Goal: Find specific page/section: Find specific page/section

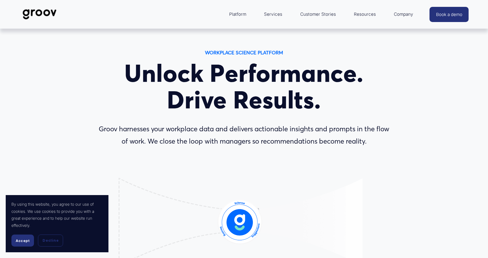
scroll to position [3221, 0]
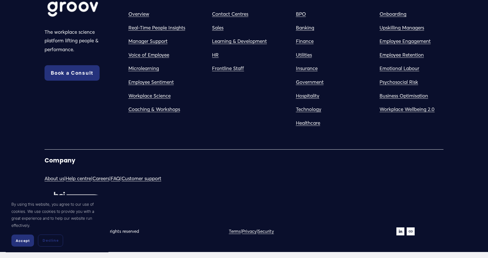
click at [402, 226] on div "The workplace science platform lifting people & performance. Book a Consult Com…" at bounding box center [244, 114] width 488 height 243
click at [402, 229] on use "LinkedIn" at bounding box center [401, 231] width 8 height 8
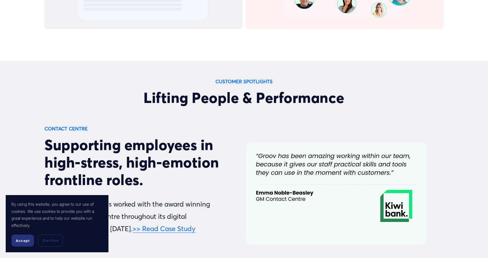
scroll to position [3106, 0]
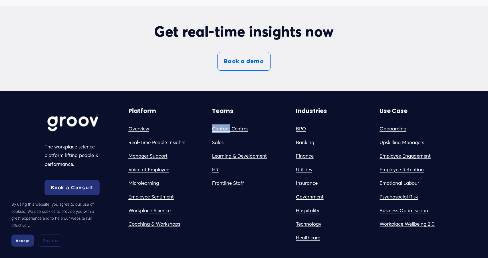
click at [215, 129] on link "Contact Centres" at bounding box center [230, 128] width 36 height 9
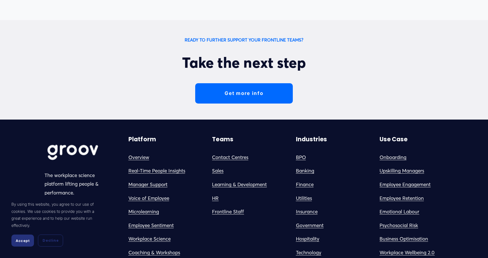
scroll to position [1870, 0]
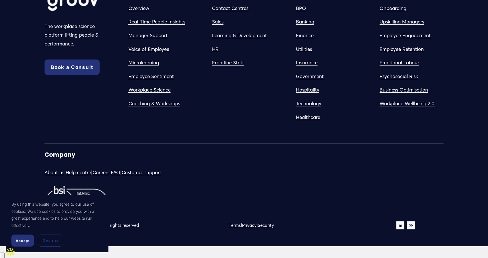
click at [27, 242] on span "Accept" at bounding box center [23, 240] width 14 height 4
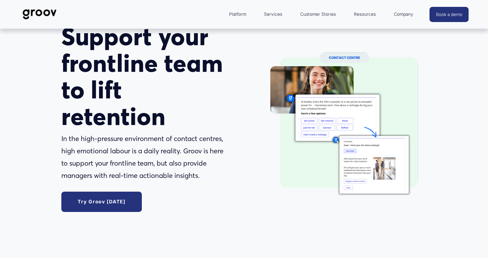
scroll to position [0, 0]
